Goal: Task Accomplishment & Management: Use online tool/utility

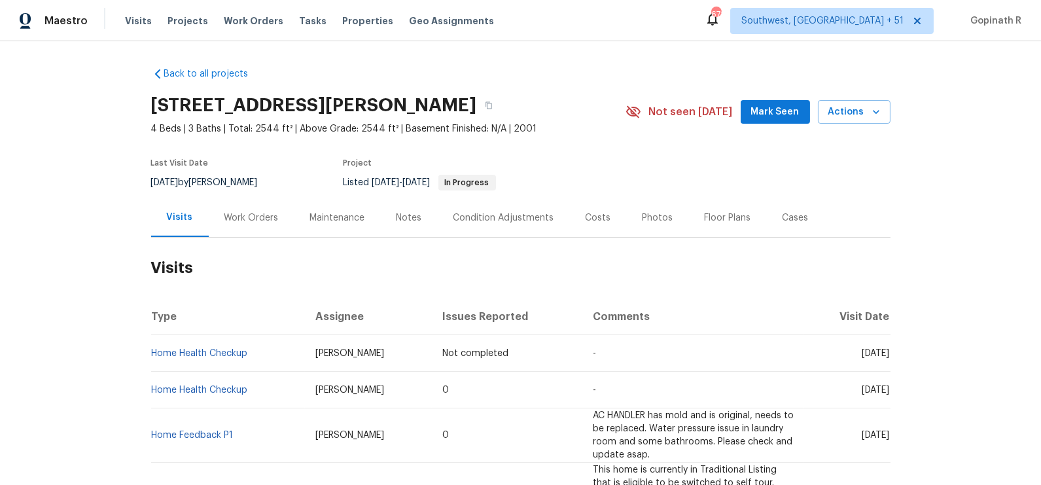
click at [247, 230] on div "Work Orders" at bounding box center [252, 217] width 86 height 39
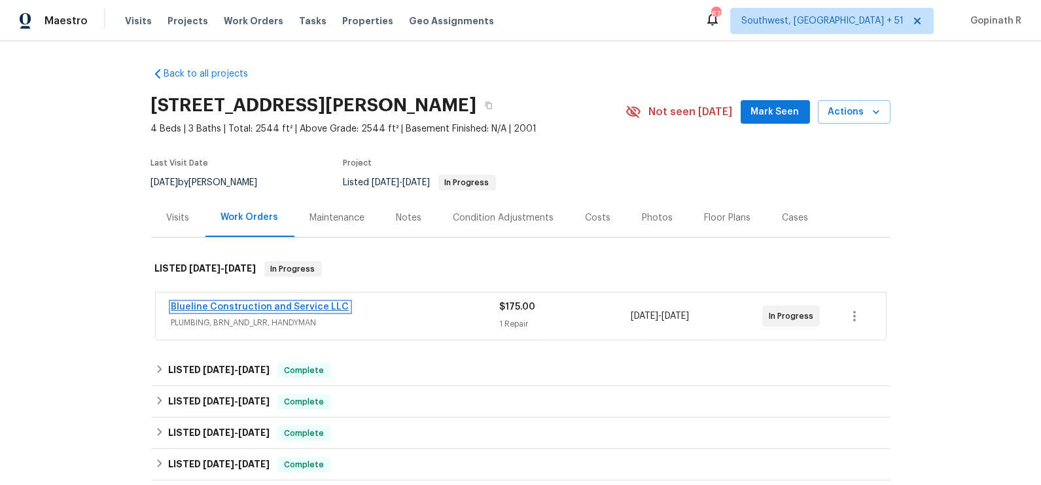
click at [242, 306] on link "Blueline Construction and Service LLC" at bounding box center [260, 306] width 178 height 9
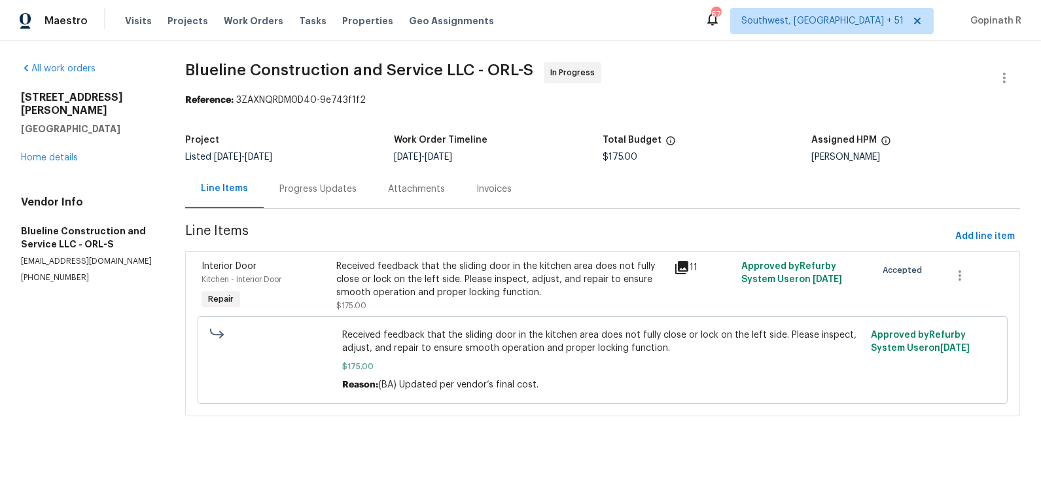
click at [304, 188] on div "Progress Updates" at bounding box center [317, 189] width 77 height 13
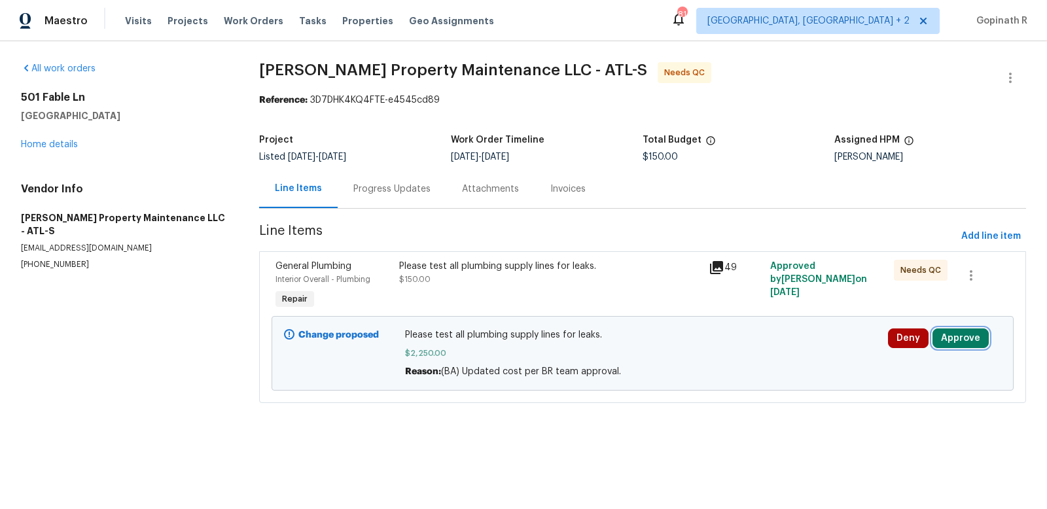
click at [973, 334] on button "Approve" at bounding box center [961, 339] width 56 height 20
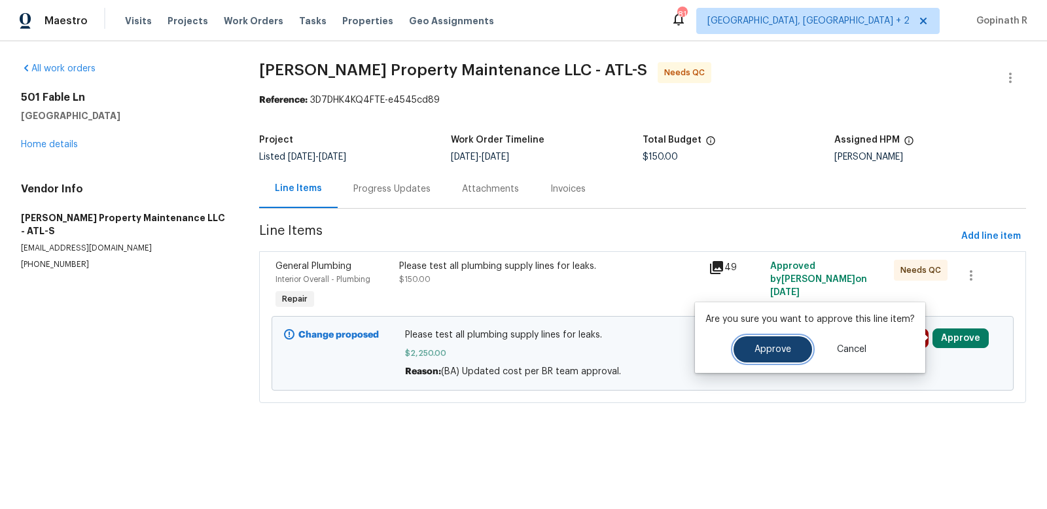
click at [784, 346] on span "Approve" at bounding box center [773, 350] width 37 height 10
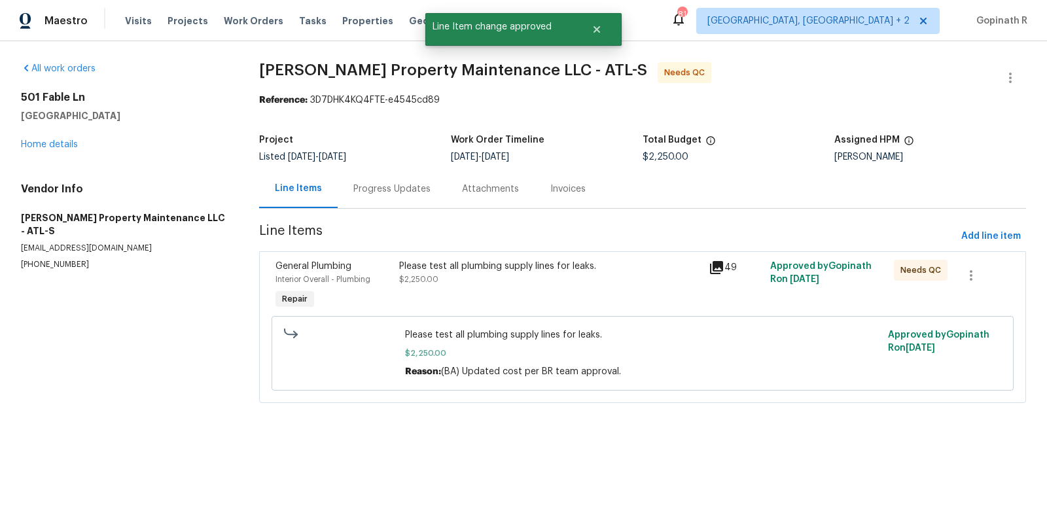
click at [325, 103] on div "Reference: 3D7DHK4KQ4FTE-e4545cd89" at bounding box center [642, 100] width 767 height 13
copy div "3D7DHK4KQ4FTE"
